Goal: Information Seeking & Learning: Learn about a topic

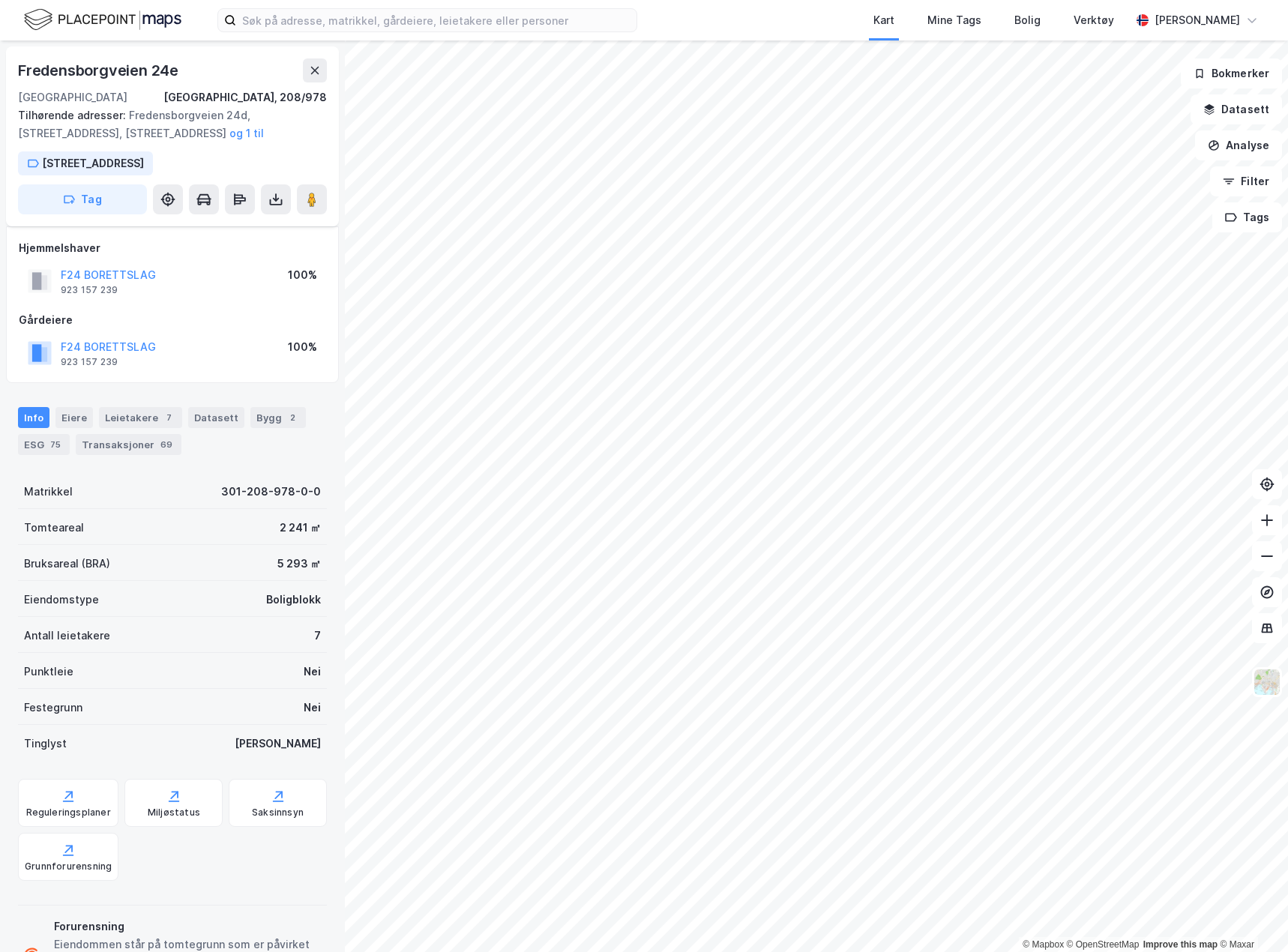
scroll to position [6, 0]
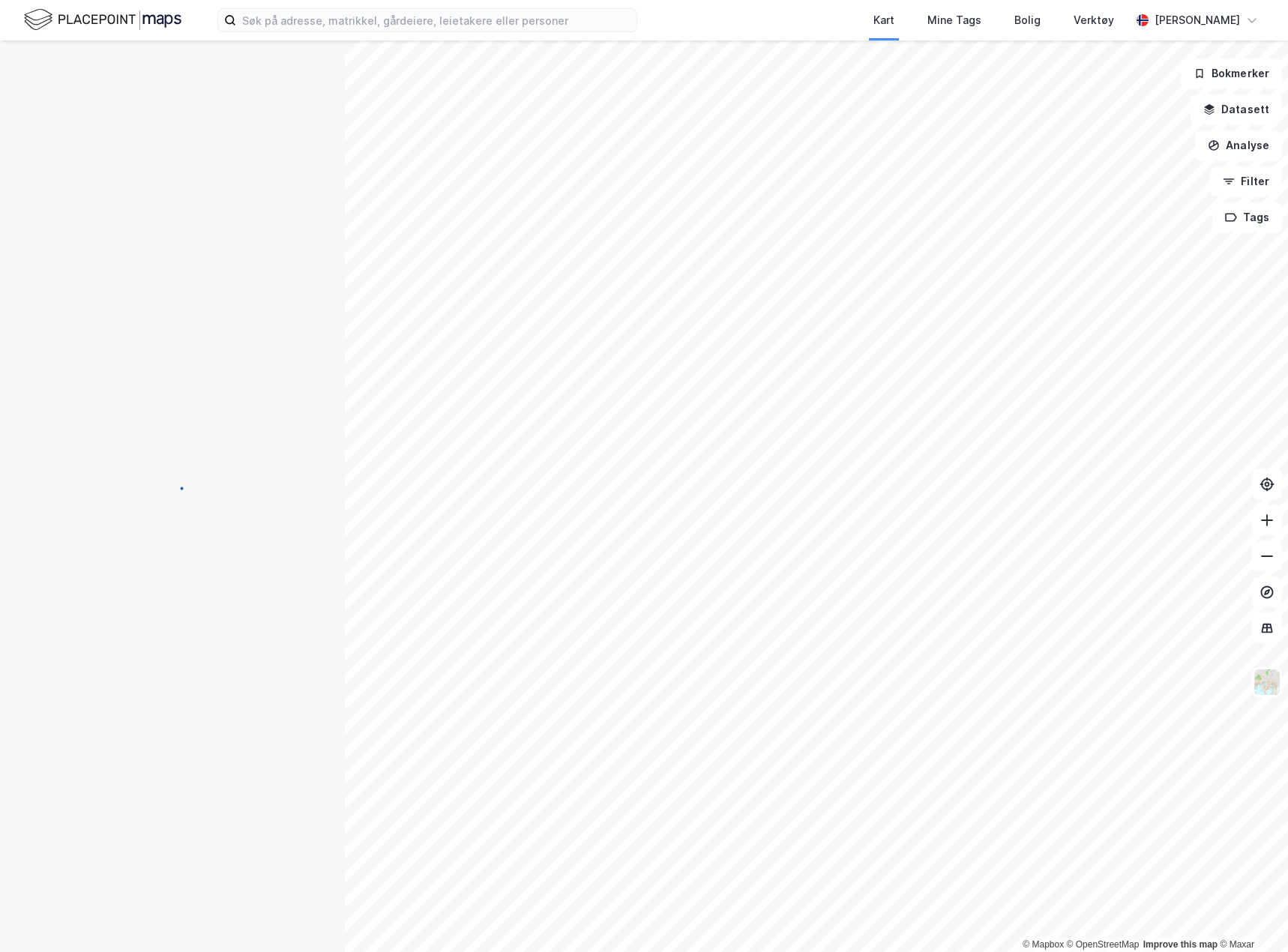
scroll to position [6, 0]
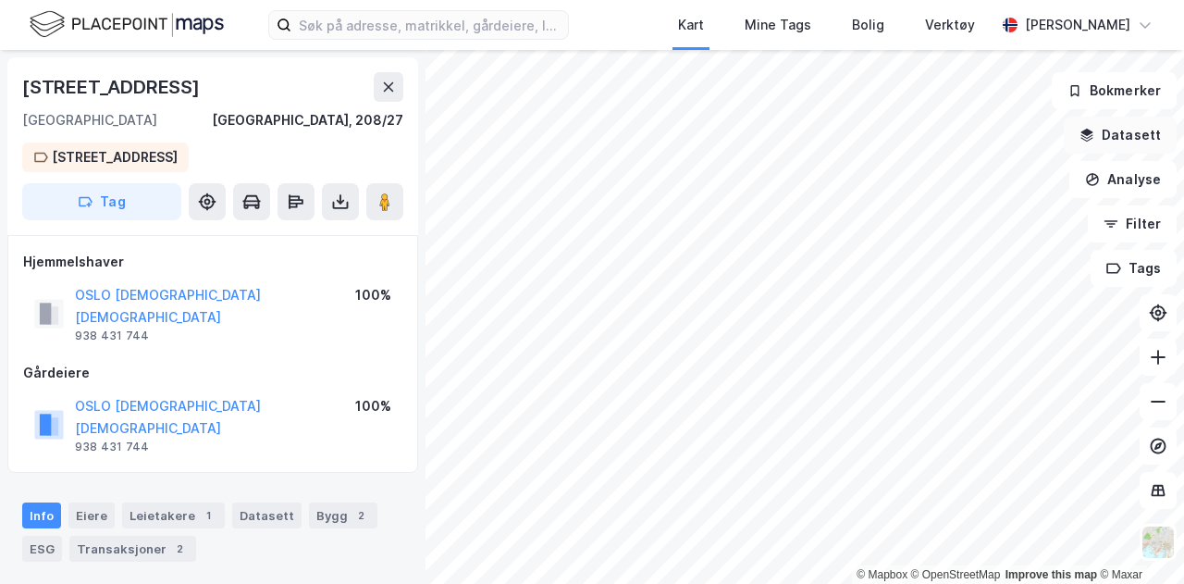
click at [1129, 142] on button "Datasett" at bounding box center [1120, 135] width 113 height 37
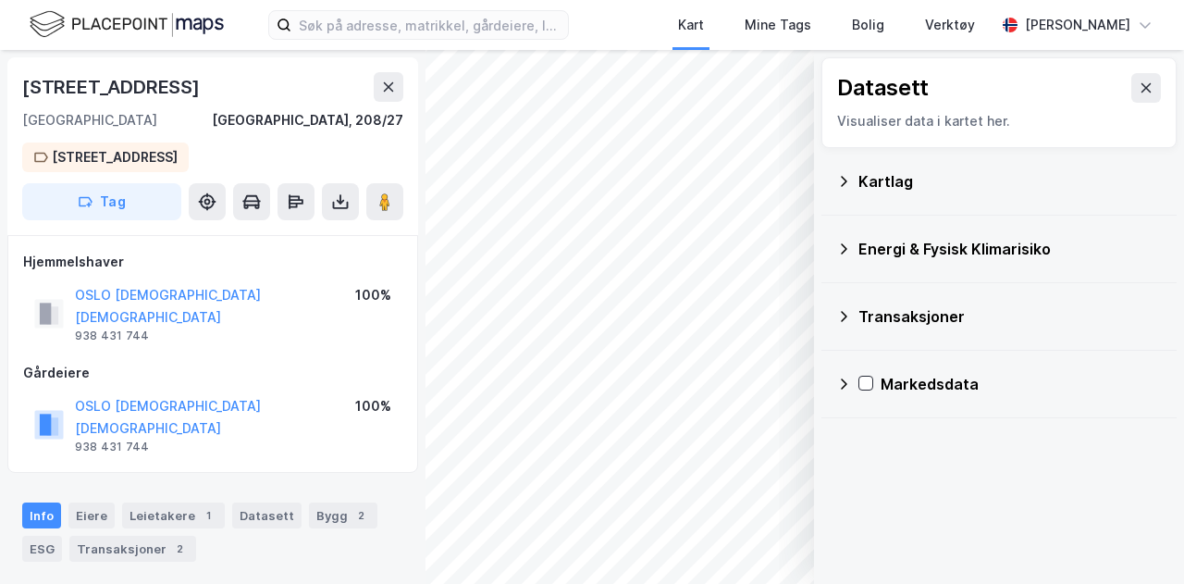
click at [1112, 87] on div "Datasett" at bounding box center [999, 88] width 324 height 30
click at [1132, 89] on button at bounding box center [1147, 88] width 30 height 30
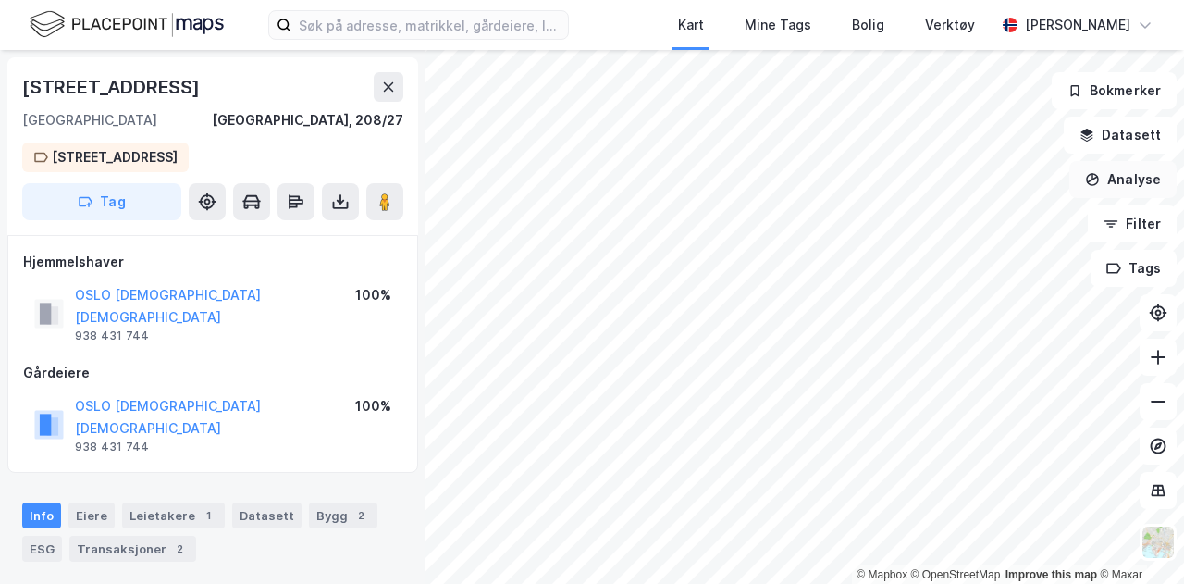
click at [1128, 183] on button "Analyse" at bounding box center [1123, 179] width 107 height 37
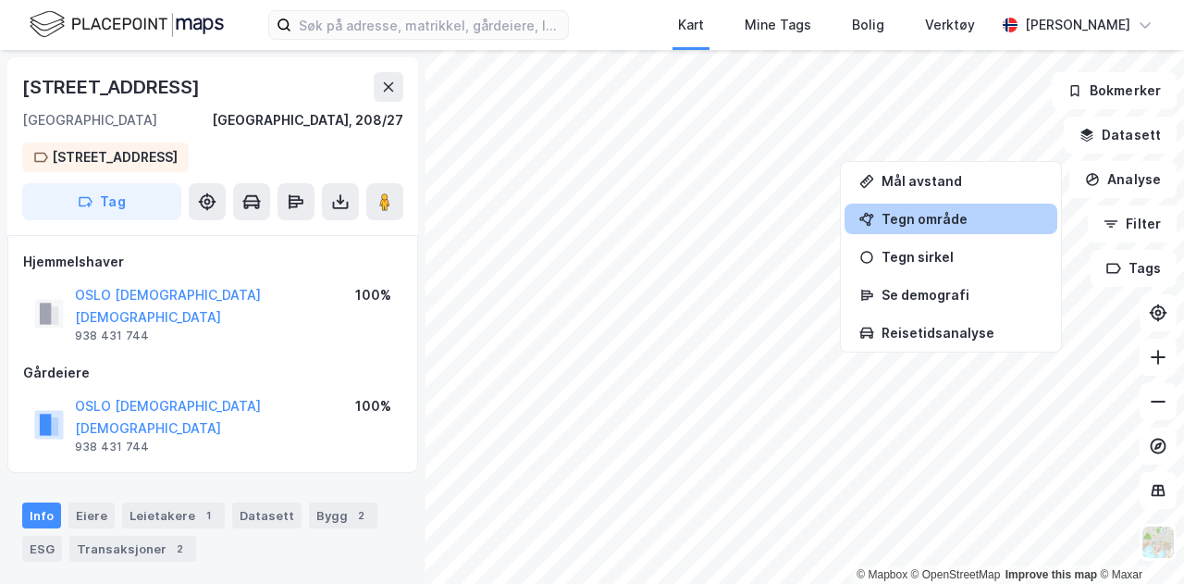
click at [925, 218] on div "Tegn område" at bounding box center [962, 219] width 161 height 16
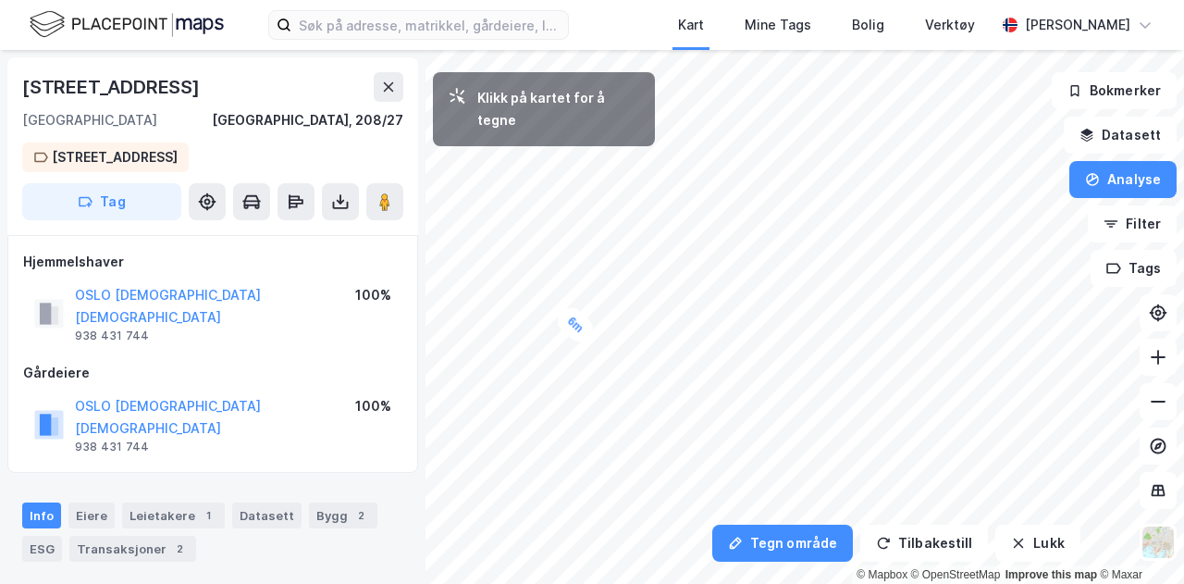
click at [587, 336] on div "6m" at bounding box center [574, 325] width 45 height 45
click at [759, 258] on div "5,6m" at bounding box center [763, 273] width 38 height 53
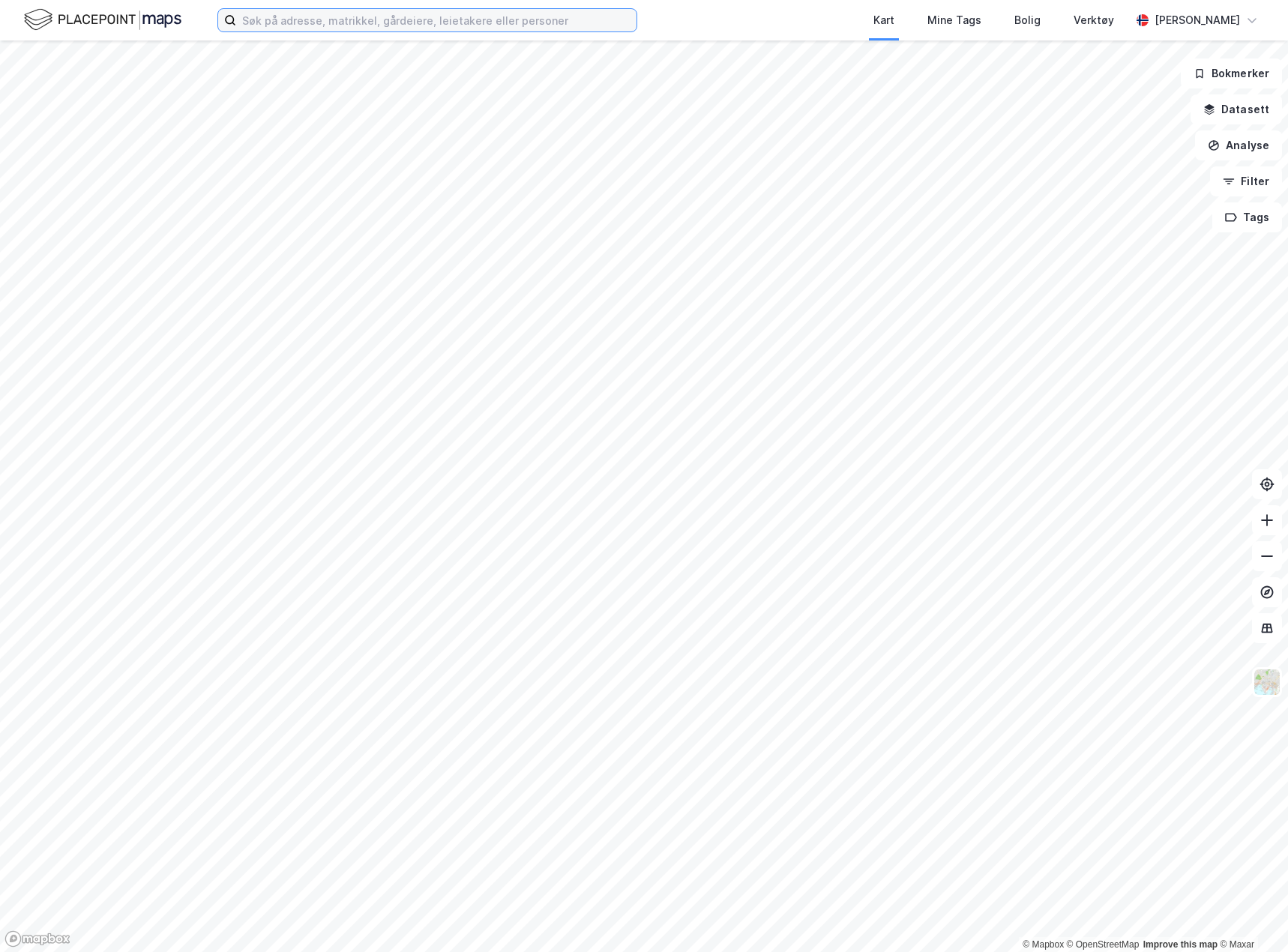
click at [370, 25] on input at bounding box center [436, 20] width 400 height 23
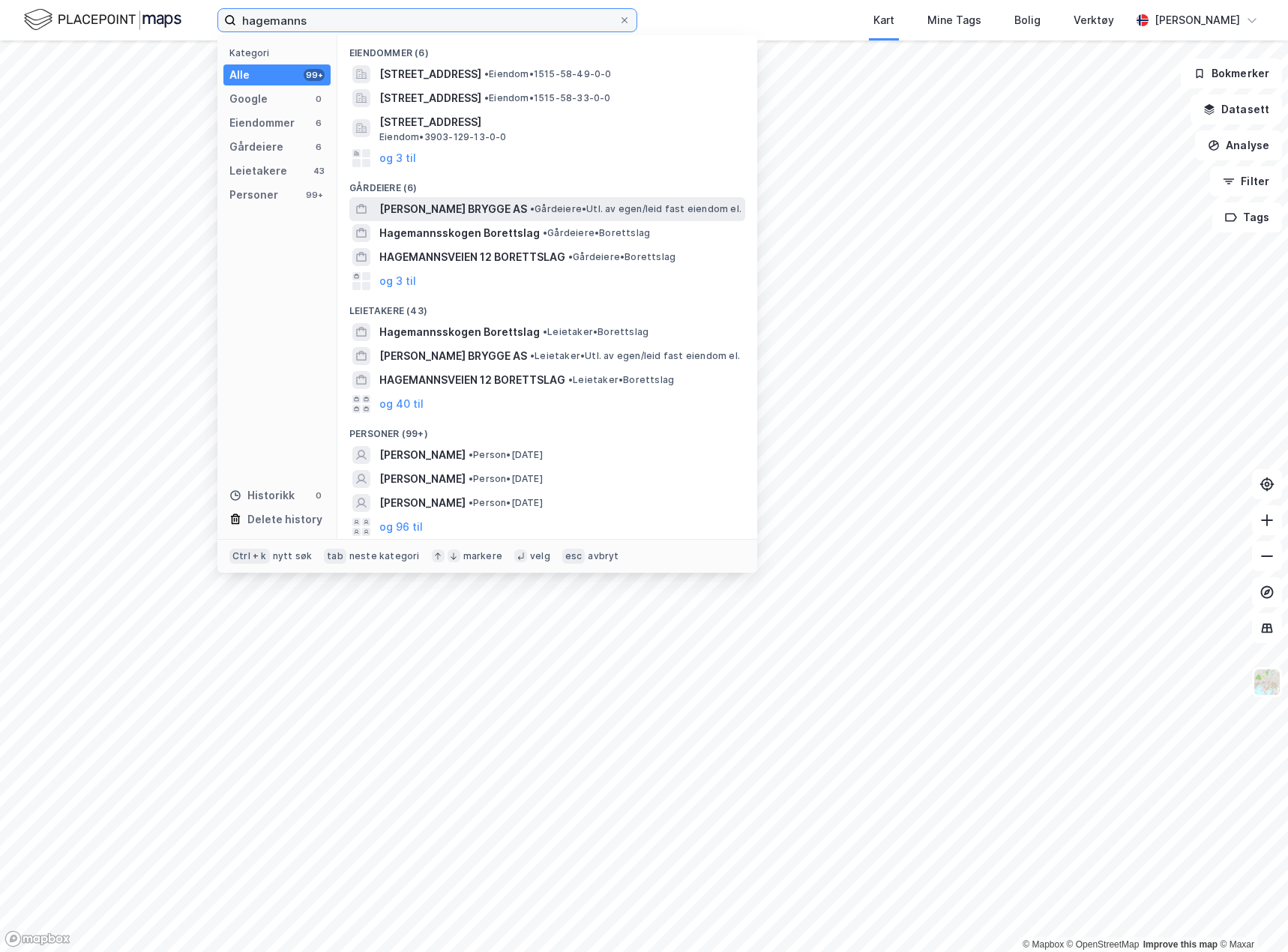
type input "hagemanns"
click at [506, 210] on span "[PERSON_NAME] BRYGGE AS" at bounding box center [453, 209] width 147 height 18
